Goal: Information Seeking & Learning: Learn about a topic

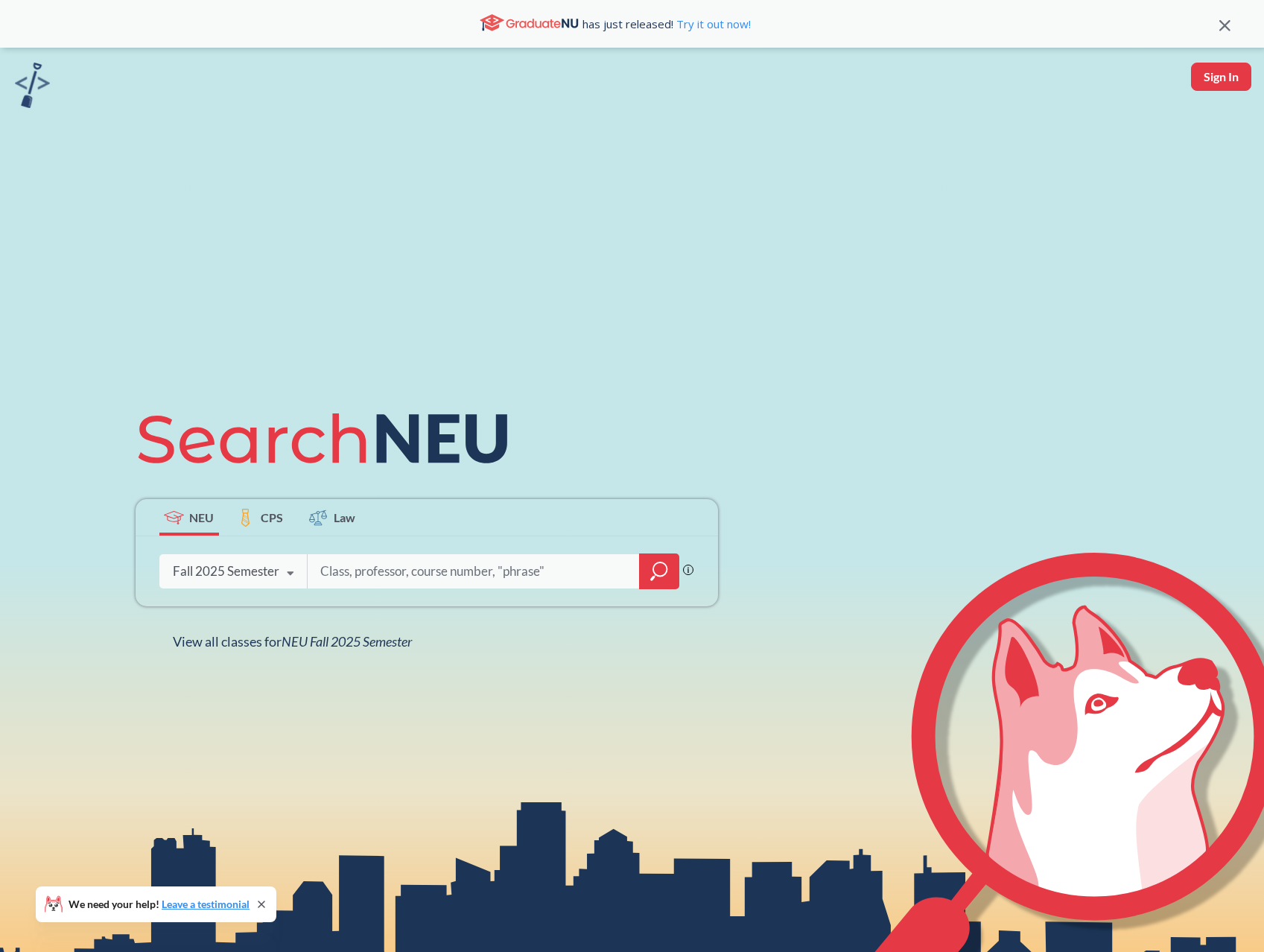
click at [298, 579] on icon at bounding box center [290, 574] width 29 height 42
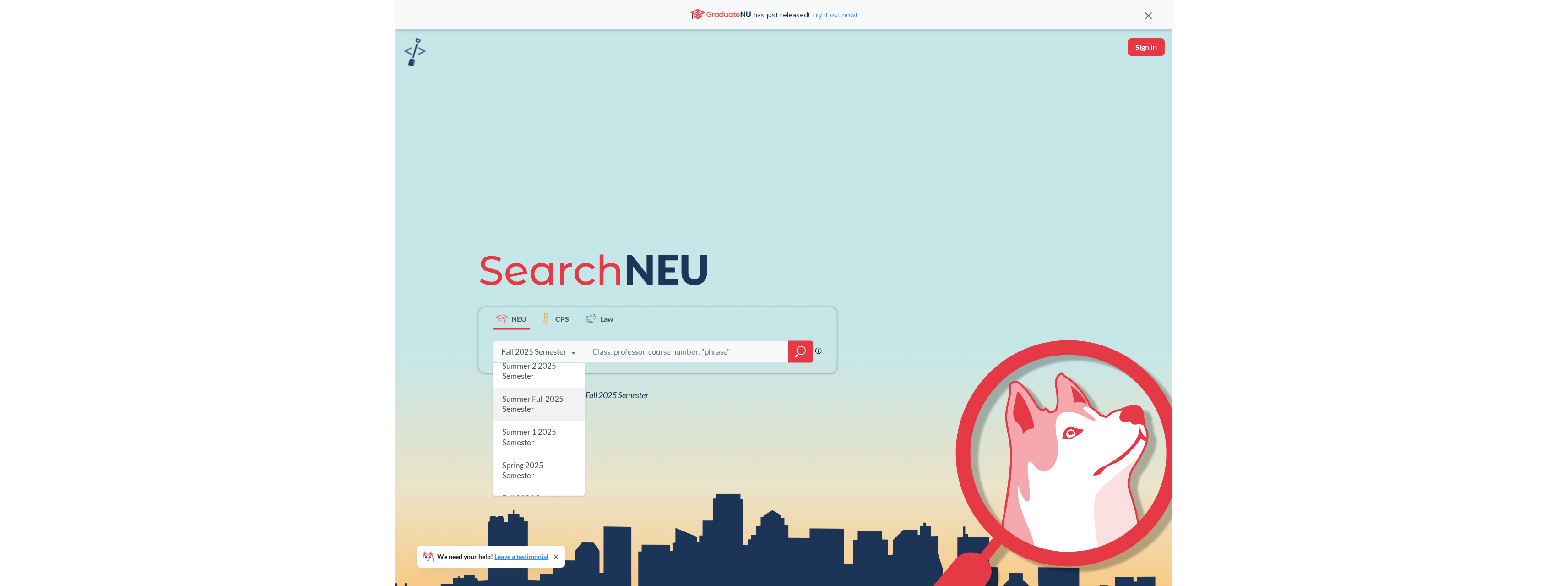
scroll to position [46, 0]
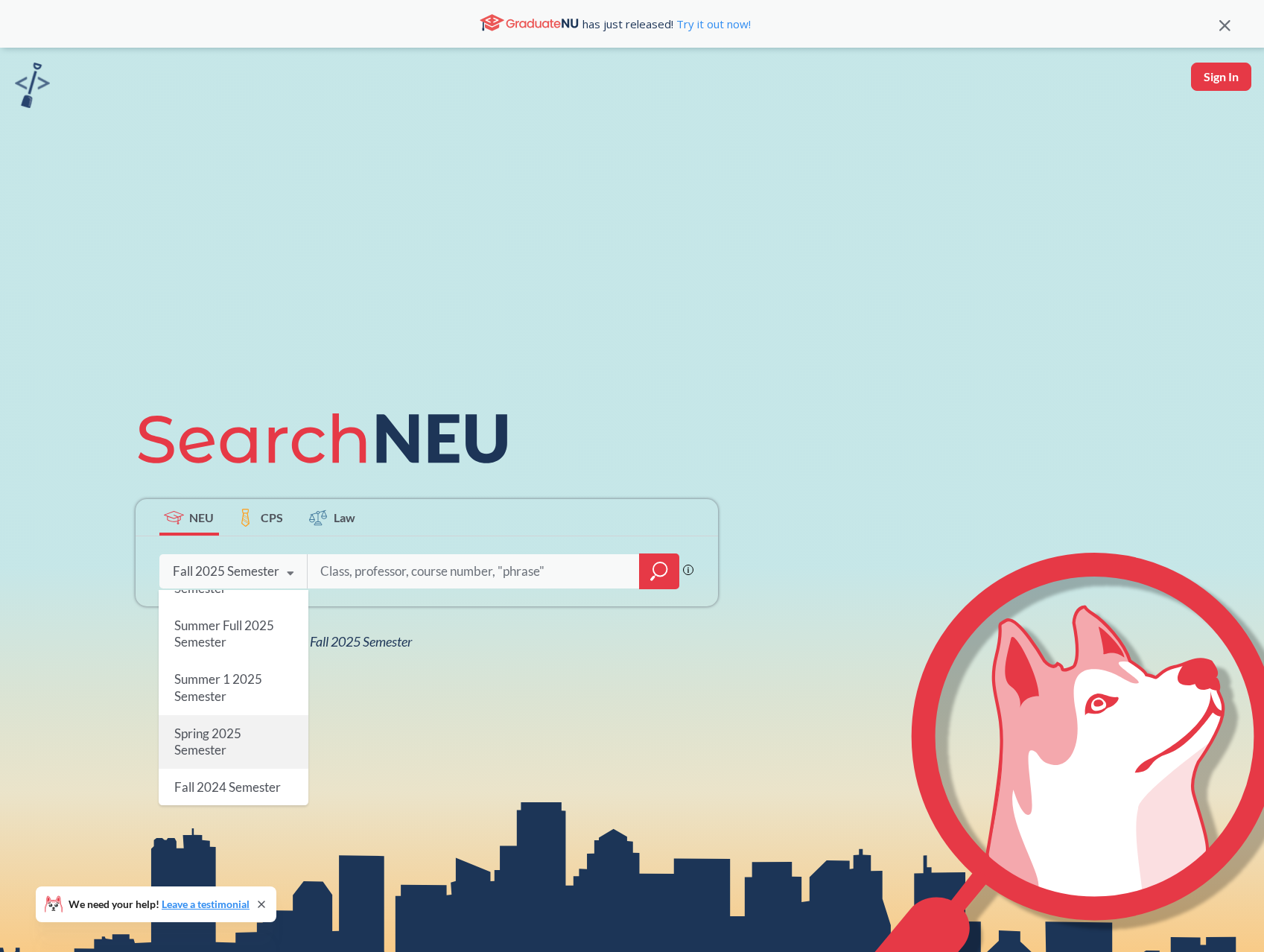
click at [243, 735] on div "Spring 2025 Semester" at bounding box center [233, 742] width 150 height 53
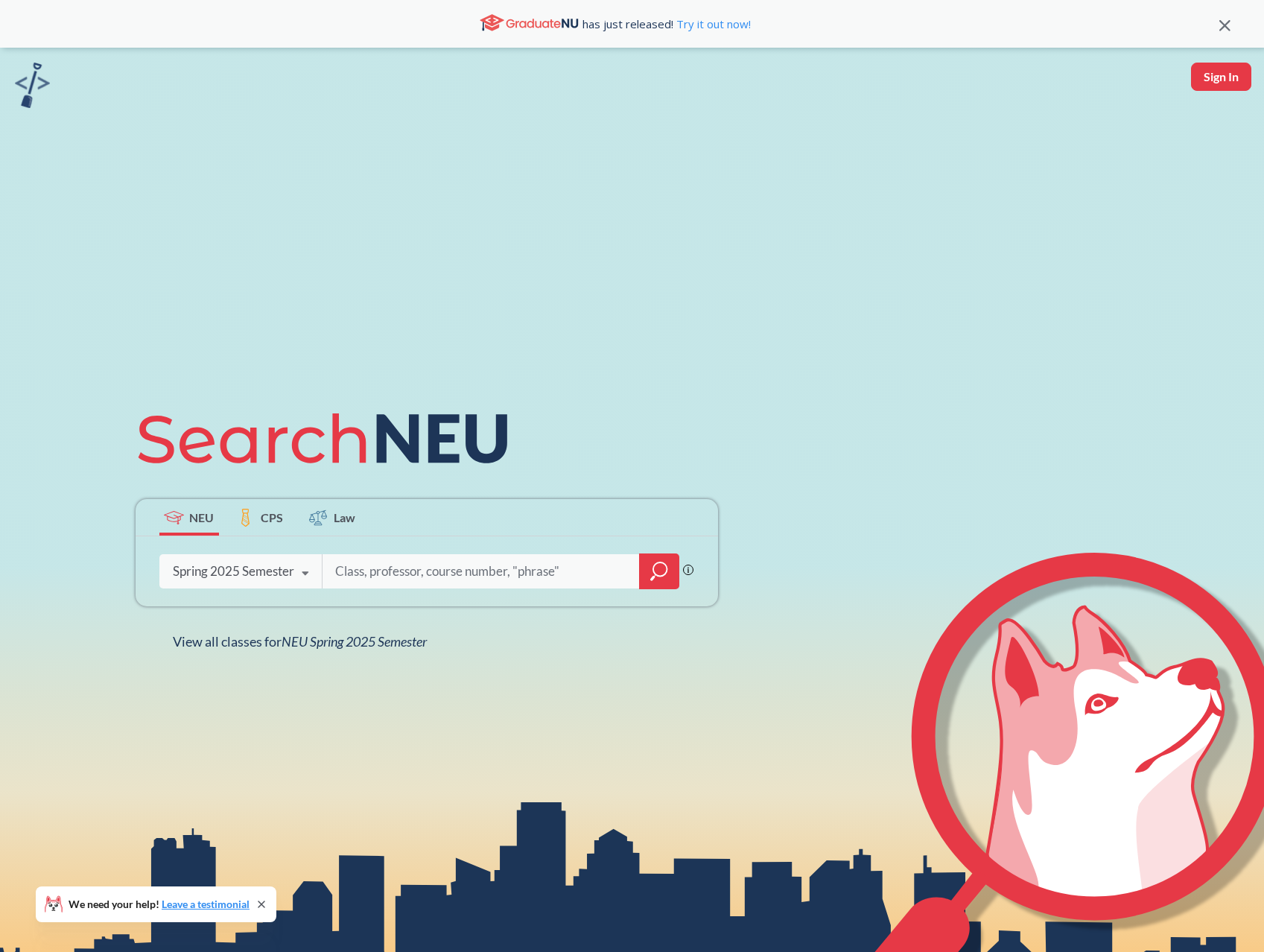
click at [666, 568] on icon "magnifying glass" at bounding box center [660, 571] width 18 height 21
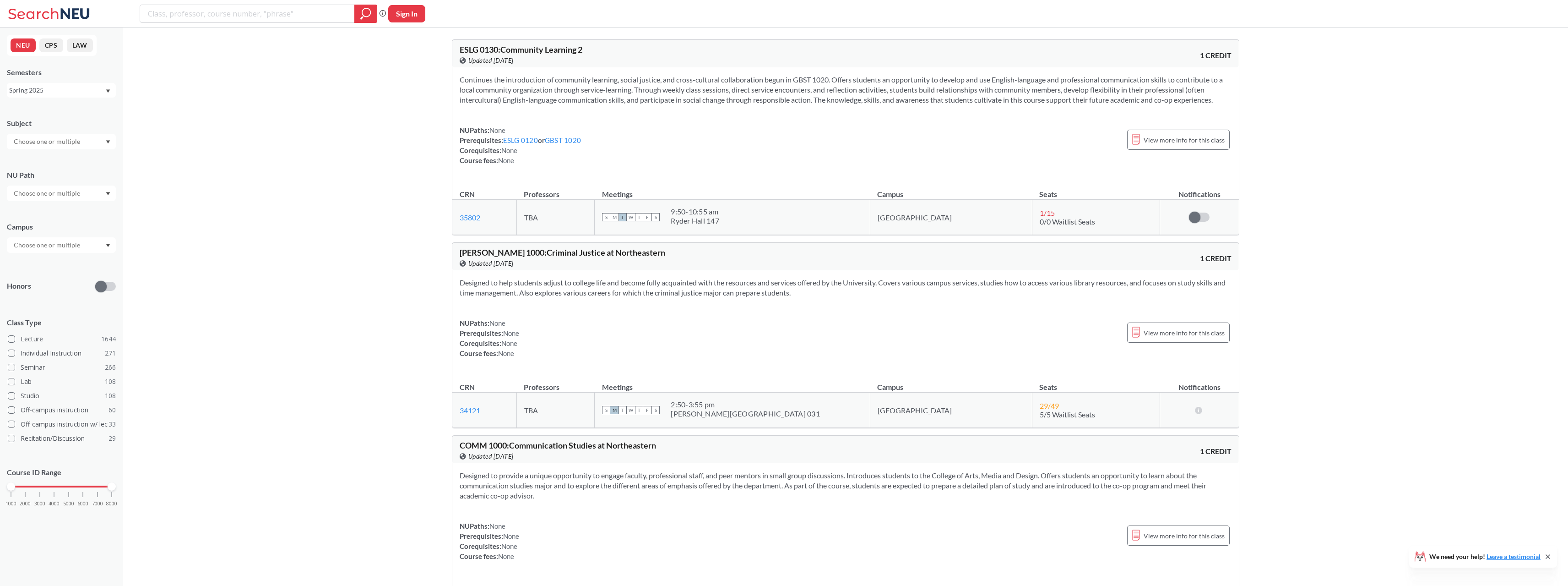
click at [37, 145] on input "text" at bounding box center [47, 141] width 77 height 11
type input "ie"
click at [35, 158] on div "IE ( 44 )" at bounding box center [64, 157] width 103 height 10
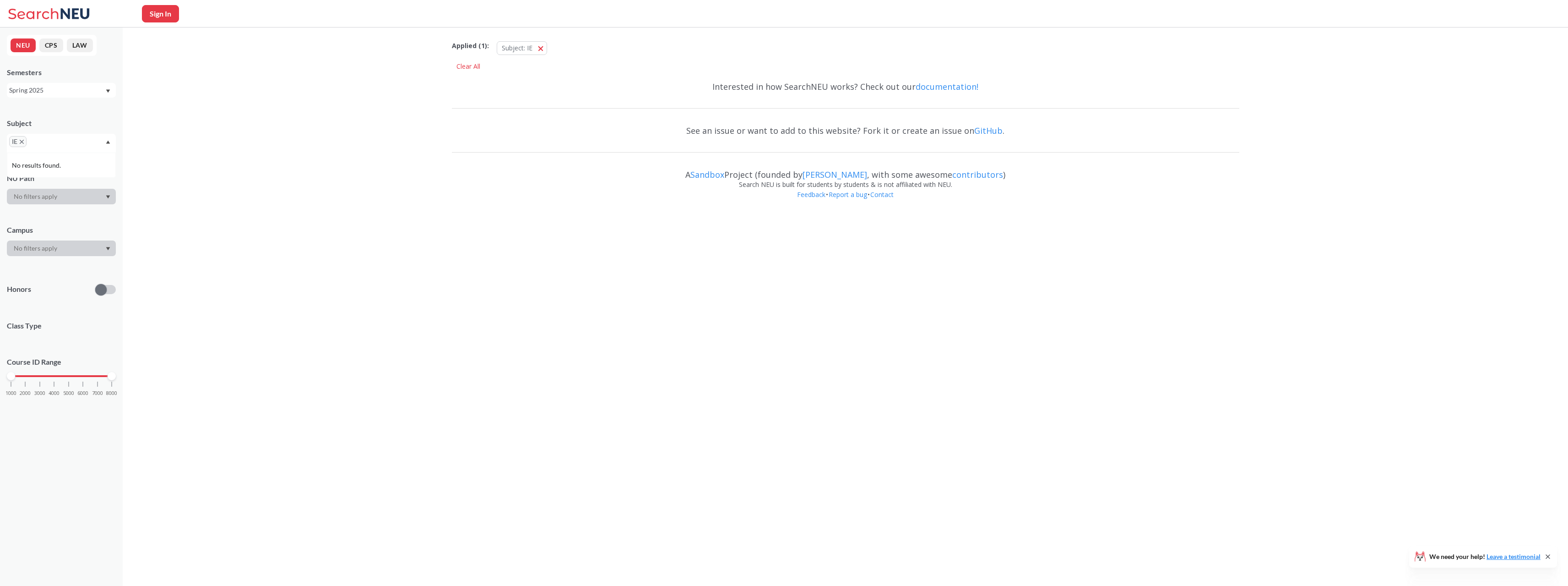
click at [45, 143] on input "text" at bounding box center [42, 145] width 27 height 11
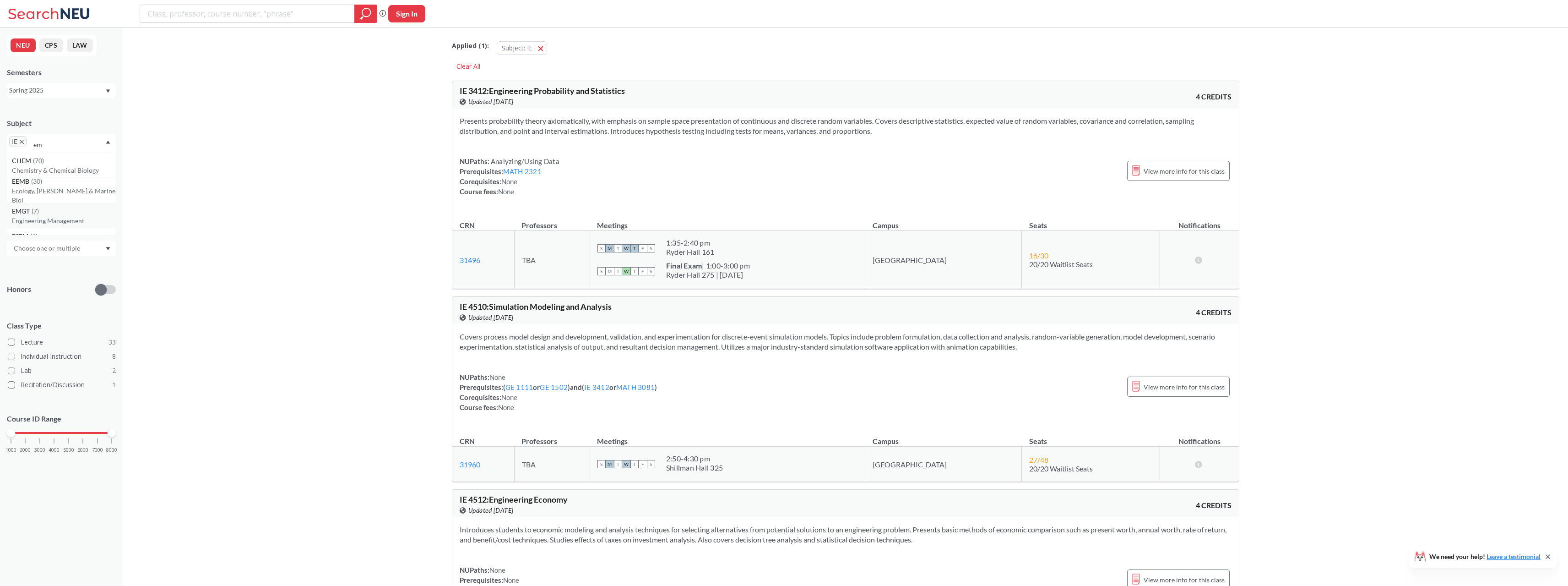
type input "em"
click at [26, 215] on span "EMGT" at bounding box center [22, 211] width 19 height 10
drag, startPoint x: 9, startPoint y: 428, endPoint x: 62, endPoint y: 431, distance: 53.1
click at [62, 431] on div "Course ID Range 1000 2000 3000 4000 5000 6000 7000 8000" at bounding box center [61, 437] width 109 height 66
click at [66, 434] on div "1000 2000 3000 4000 5000 6000 7000 8000" at bounding box center [61, 432] width 100 height 7
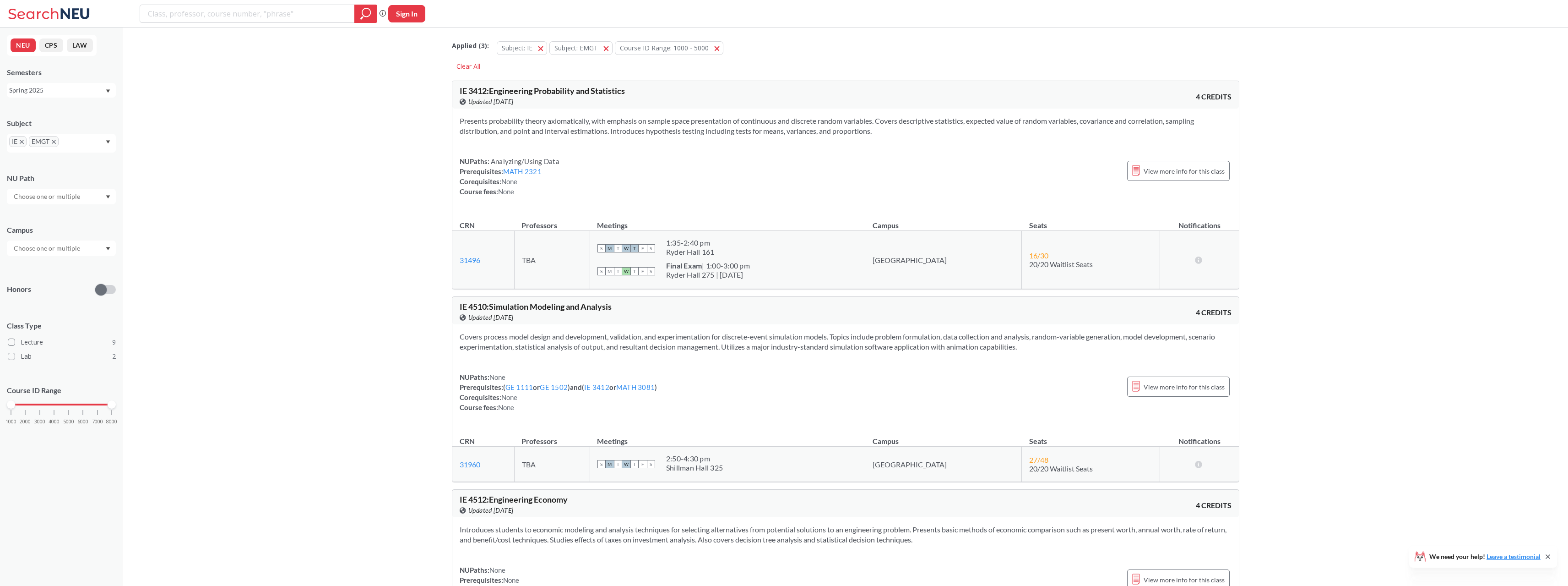
drag, startPoint x: 68, startPoint y: 403, endPoint x: 114, endPoint y: 405, distance: 46.0
click at [114, 405] on div at bounding box center [112, 404] width 9 height 9
drag, startPoint x: 9, startPoint y: 434, endPoint x: 69, endPoint y: 437, distance: 60.1
click at [69, 437] on div at bounding box center [69, 433] width 9 height 9
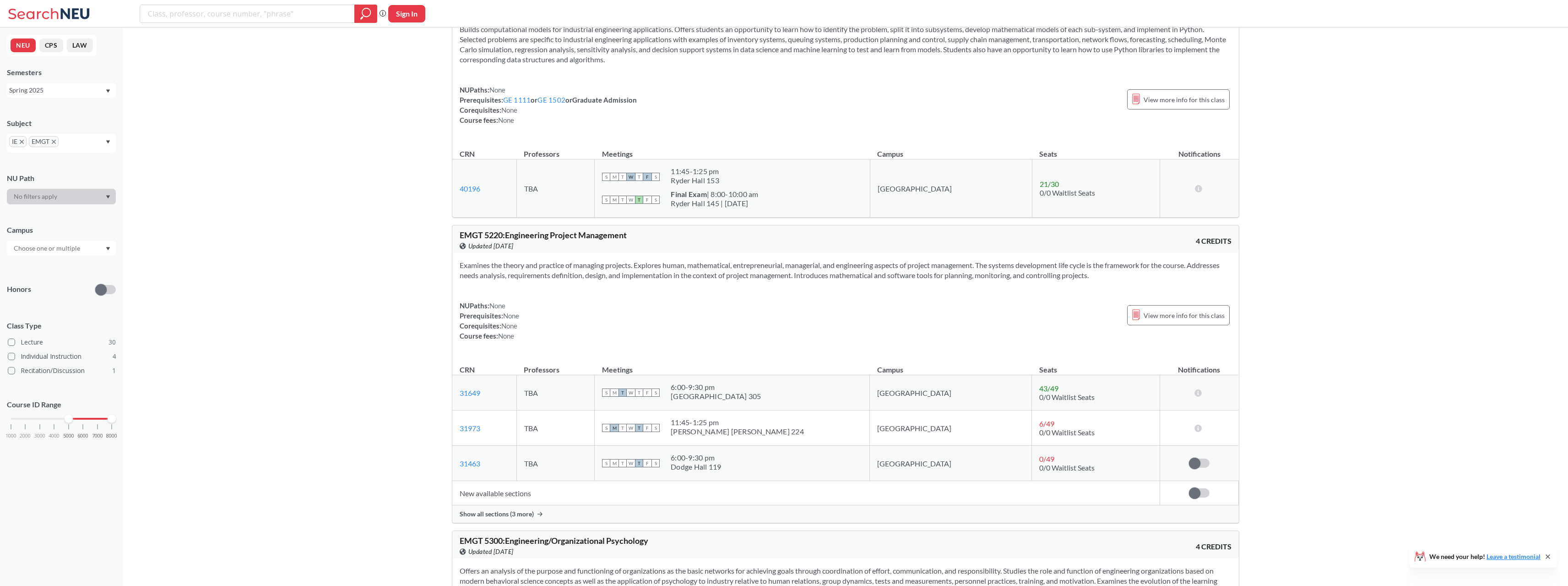
scroll to position [138, 0]
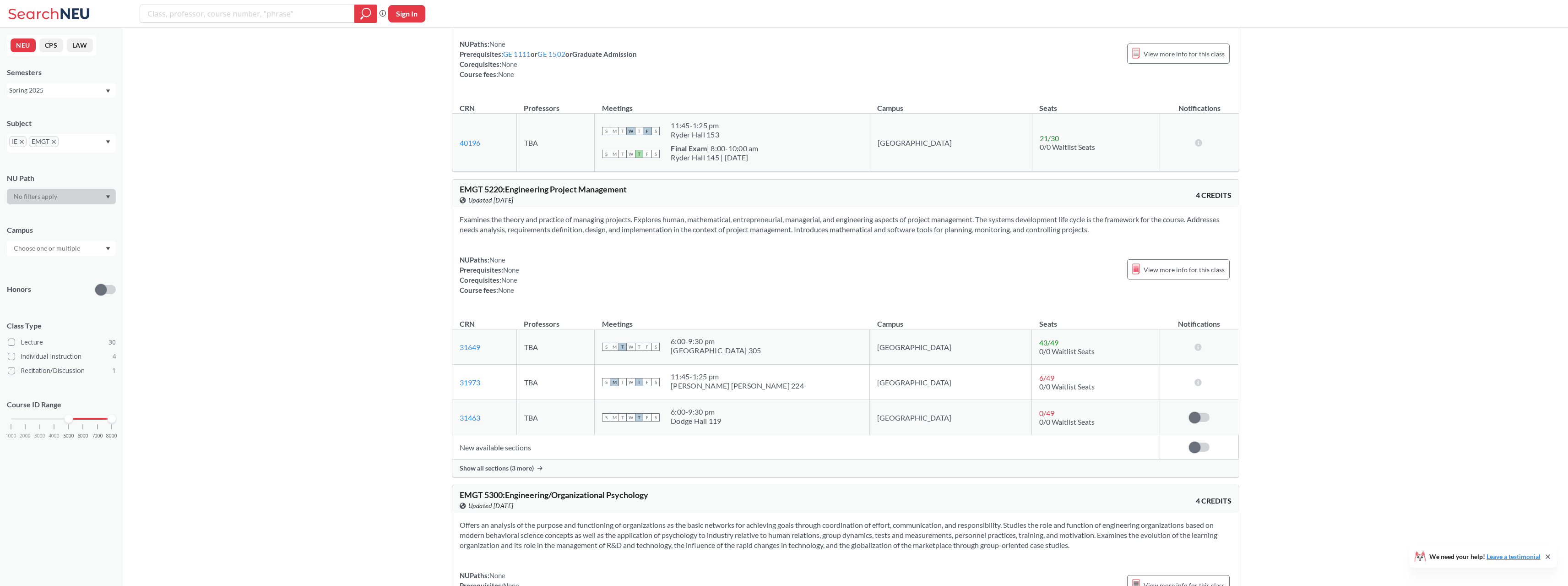
click at [525, 468] on span "Show all sections (3 more)" at bounding box center [497, 468] width 74 height 9
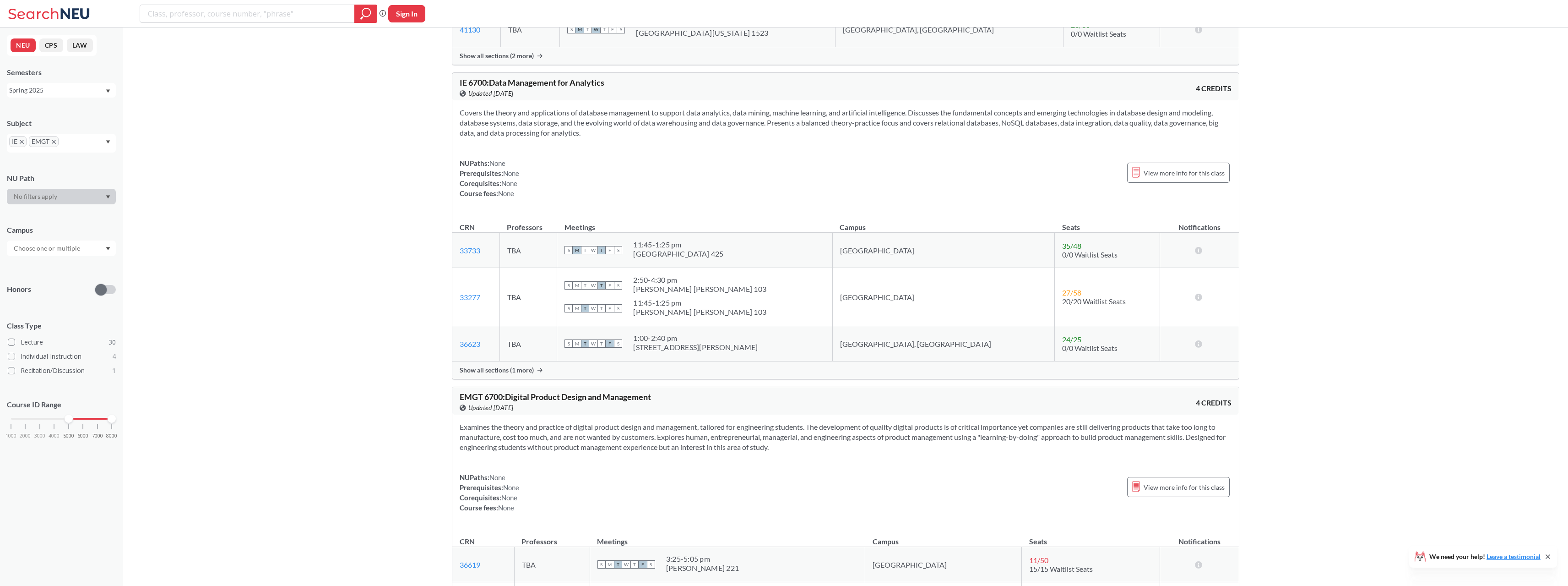
scroll to position [4169, 0]
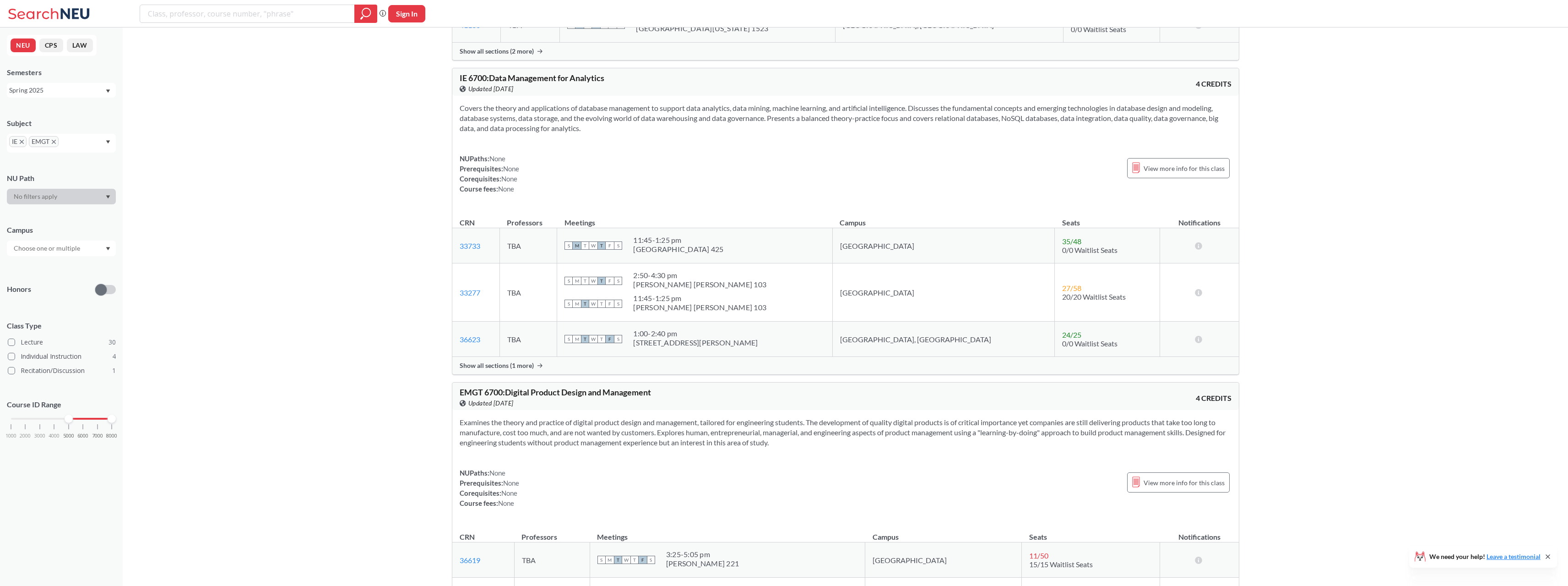
click at [530, 370] on span "Show all sections (1 more)" at bounding box center [497, 365] width 74 height 9
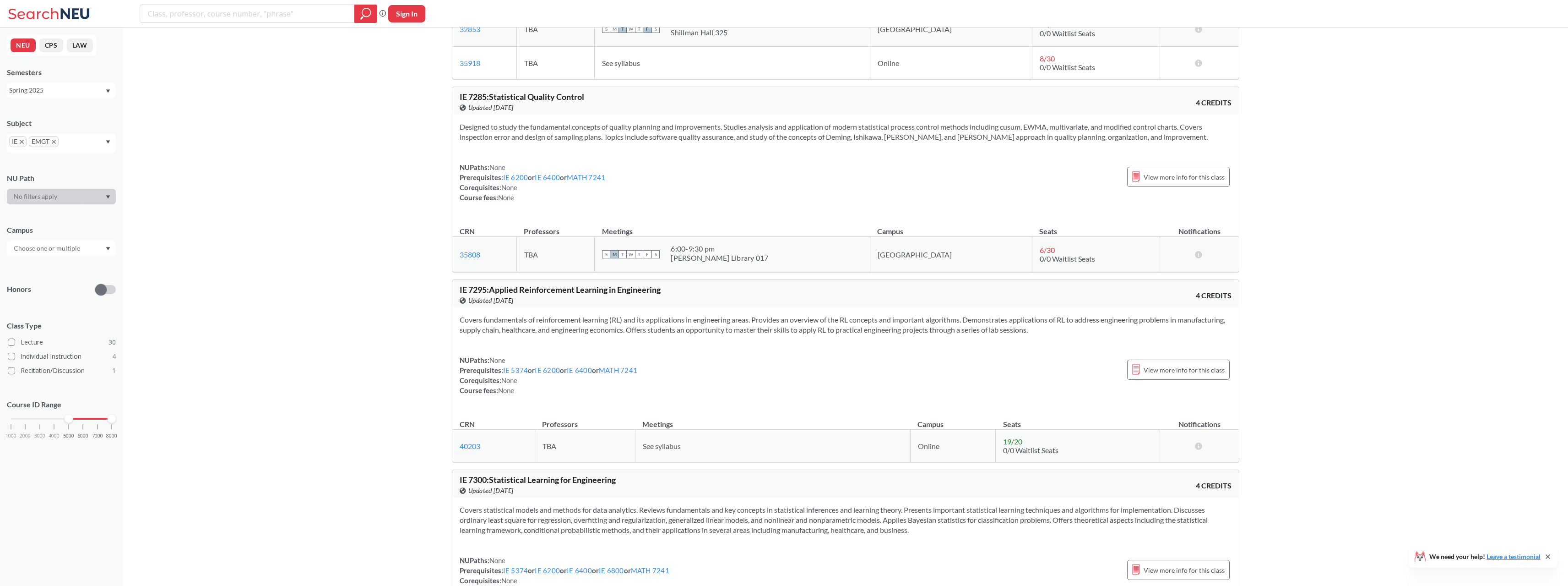
scroll to position [6185, 0]
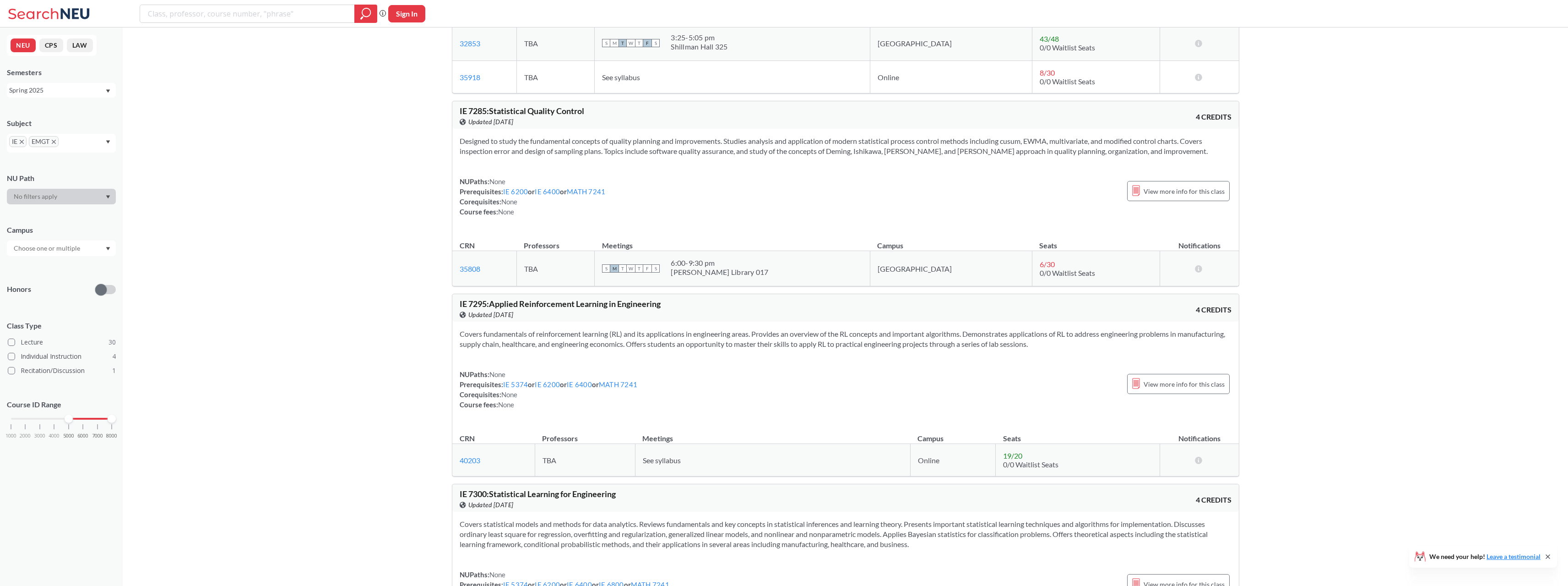
click at [90, 95] on div "Spring 2025" at bounding box center [57, 90] width 96 height 10
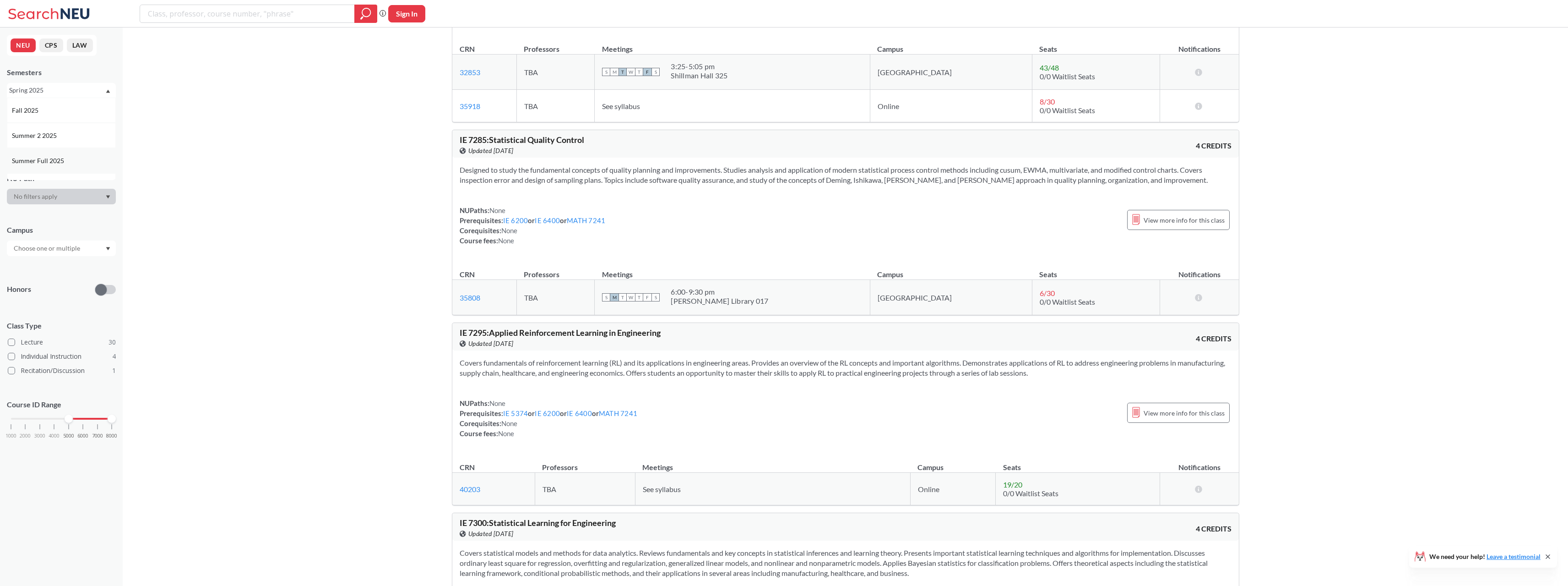
scroll to position [6048, 0]
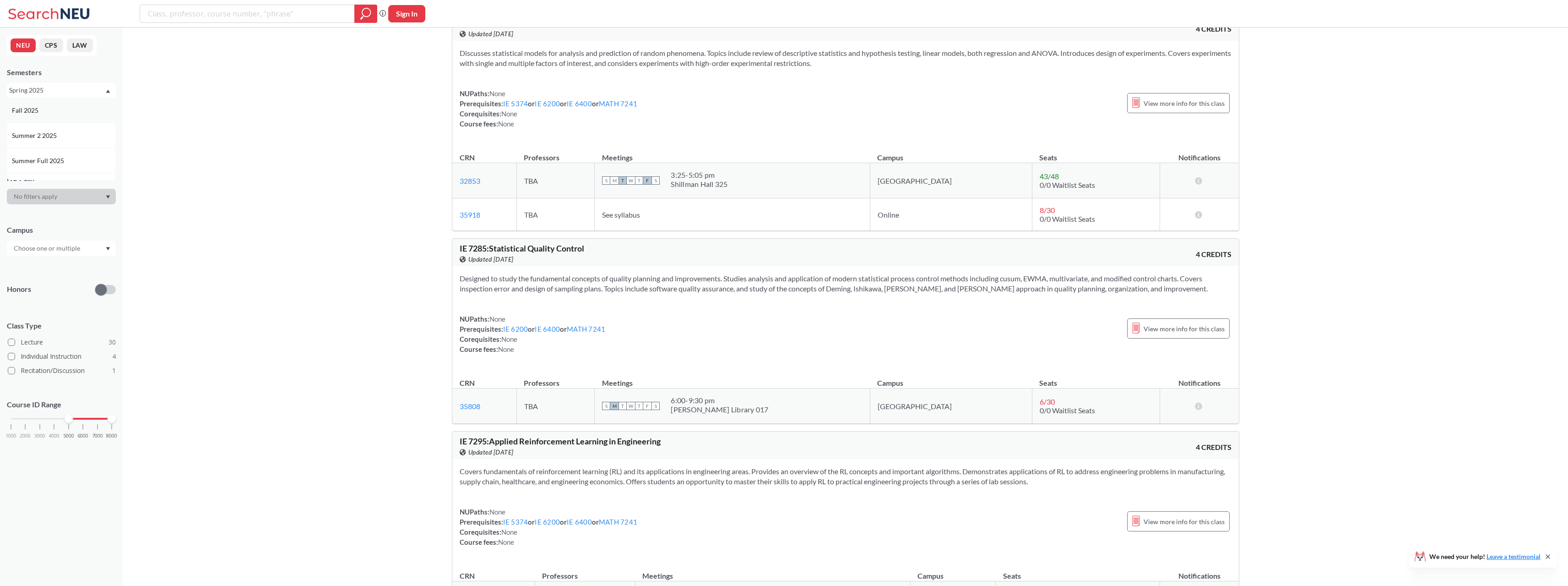
click at [49, 116] on div "Fall 2025" at bounding box center [61, 110] width 109 height 25
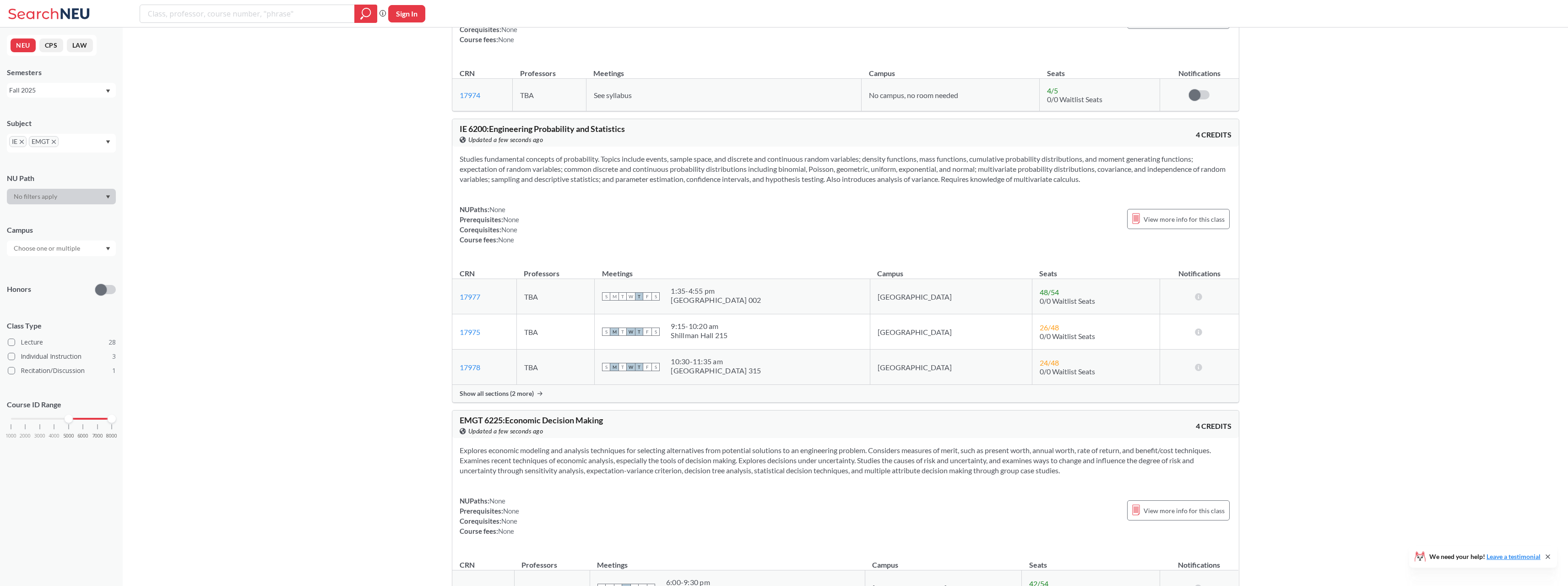
scroll to position [2291, 0]
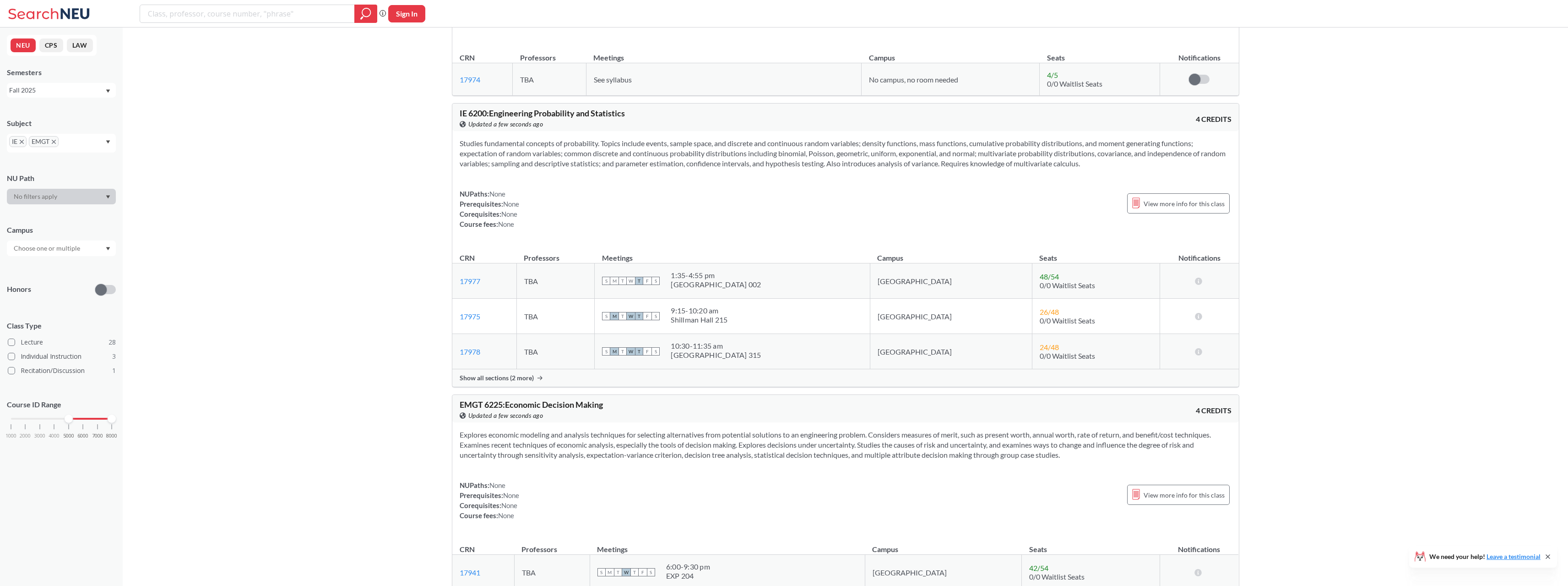
click at [515, 384] on div "Show all sections (2 more)" at bounding box center [845, 378] width 786 height 18
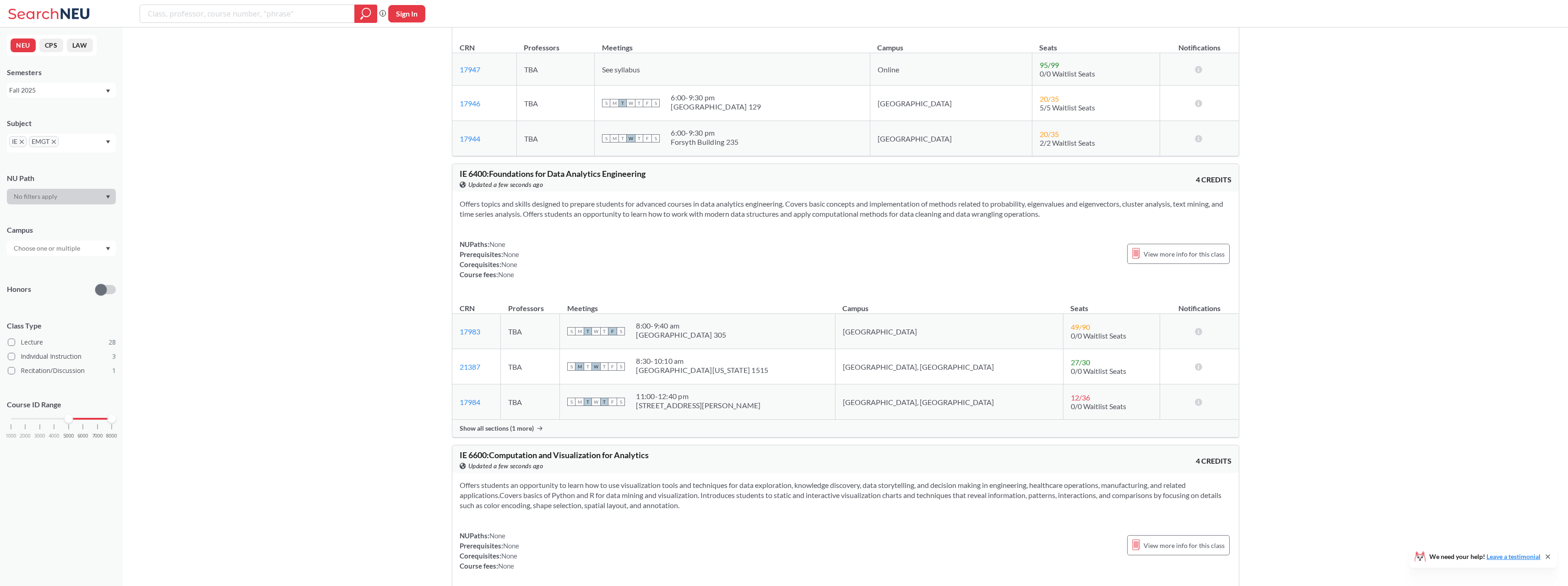
scroll to position [3436, 0]
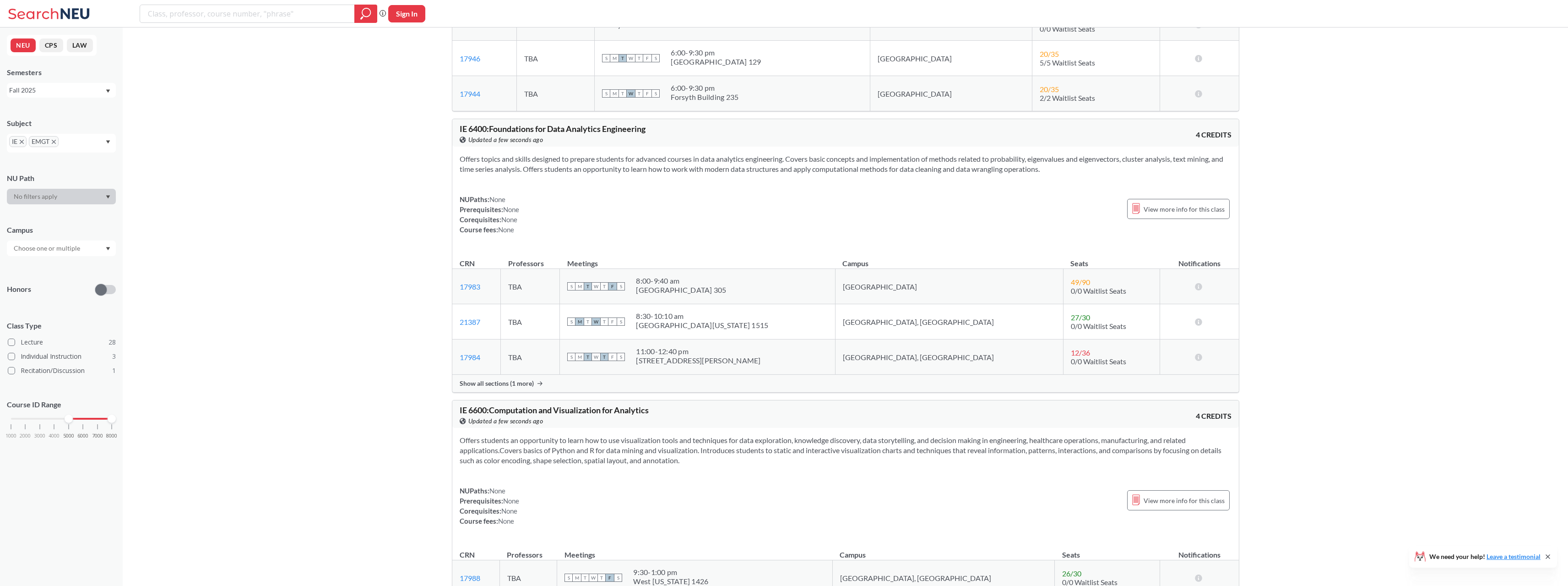
click at [516, 389] on div "Show all sections (1 more)" at bounding box center [845, 383] width 786 height 18
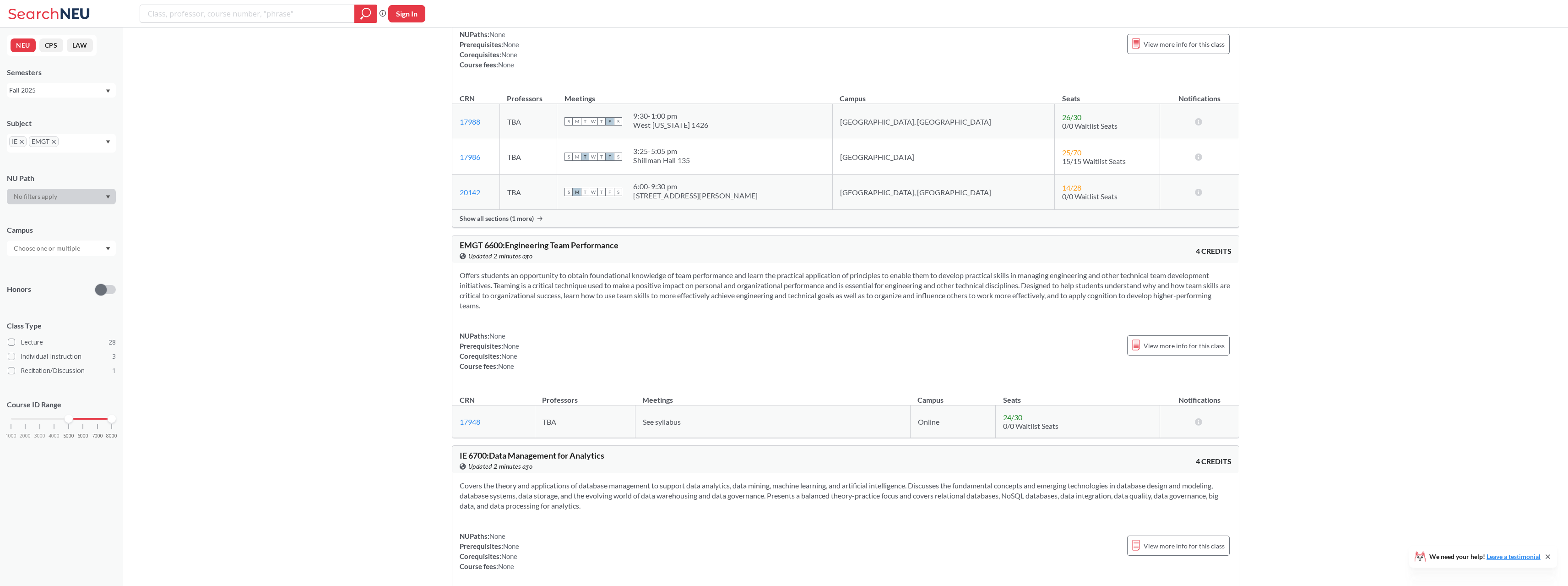
scroll to position [3986, 0]
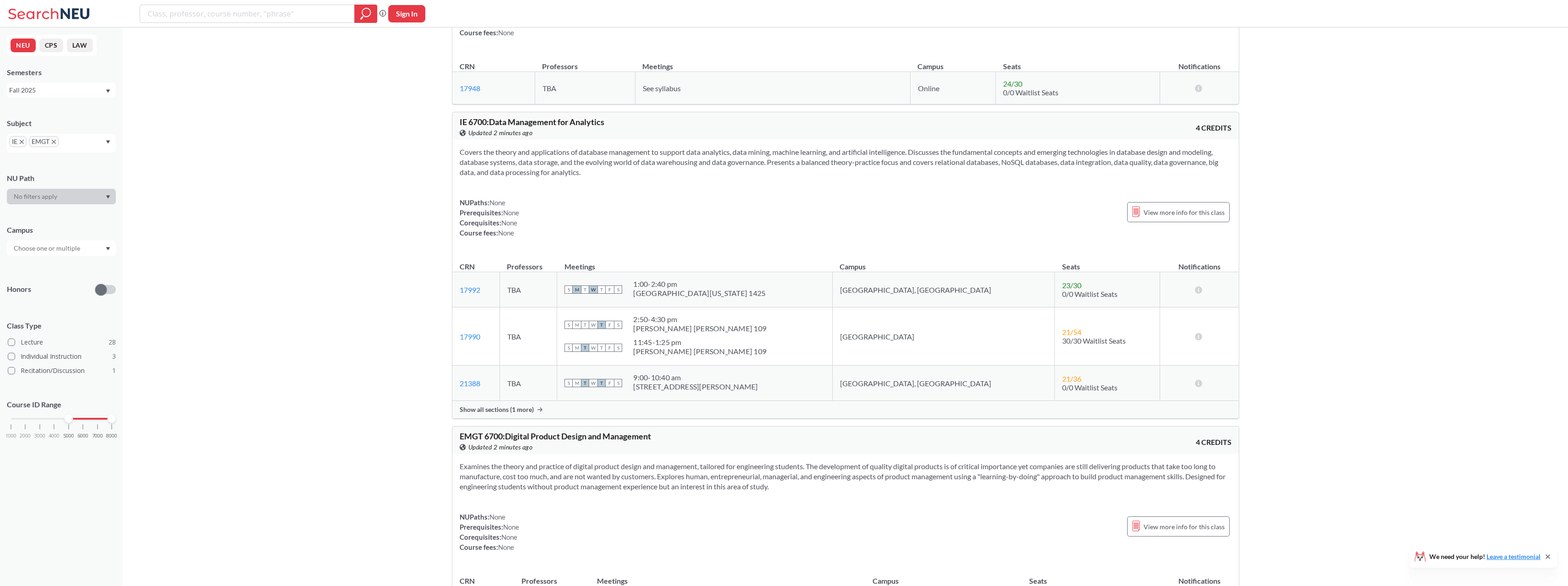
click at [518, 405] on div "Show all sections (1 more)" at bounding box center [845, 409] width 786 height 18
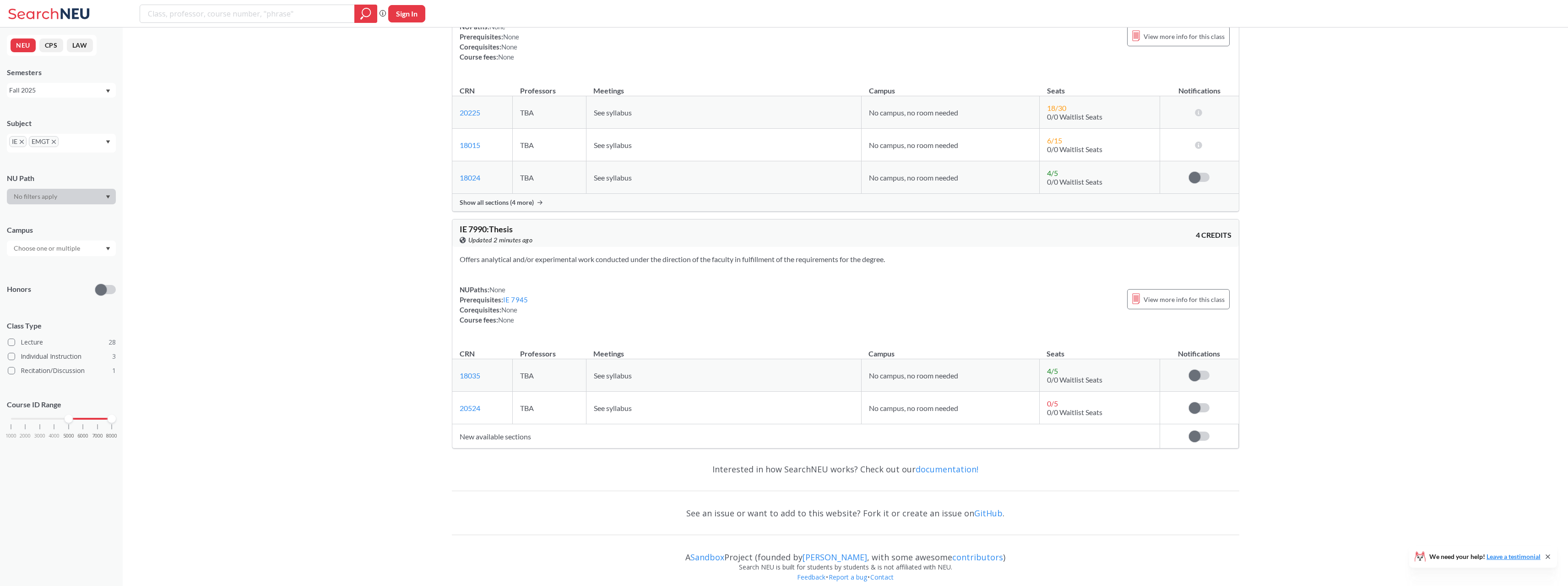
scroll to position [7270, 0]
